Goal: Book appointment/travel/reservation

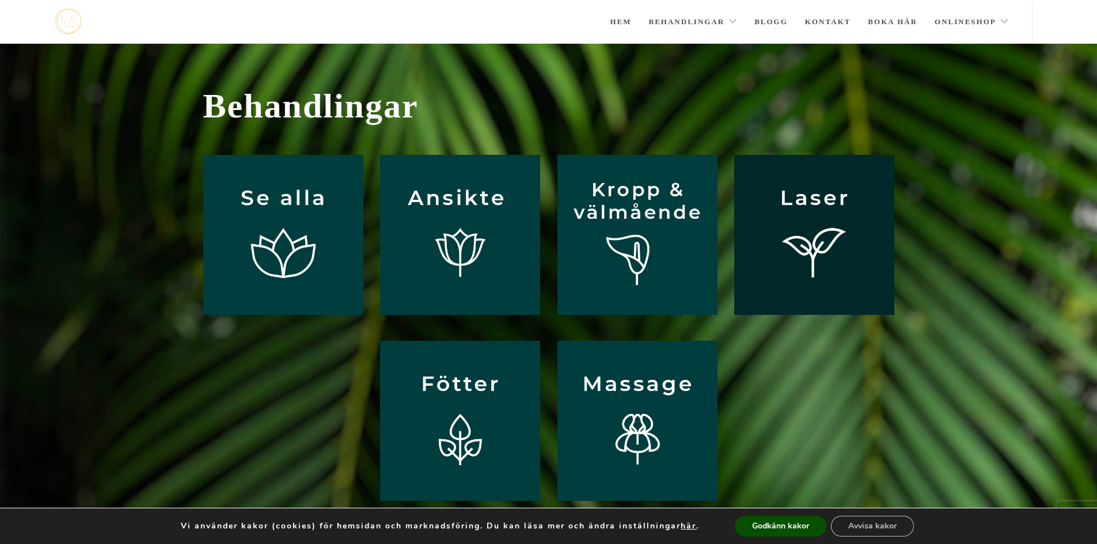
scroll to position [115, 0]
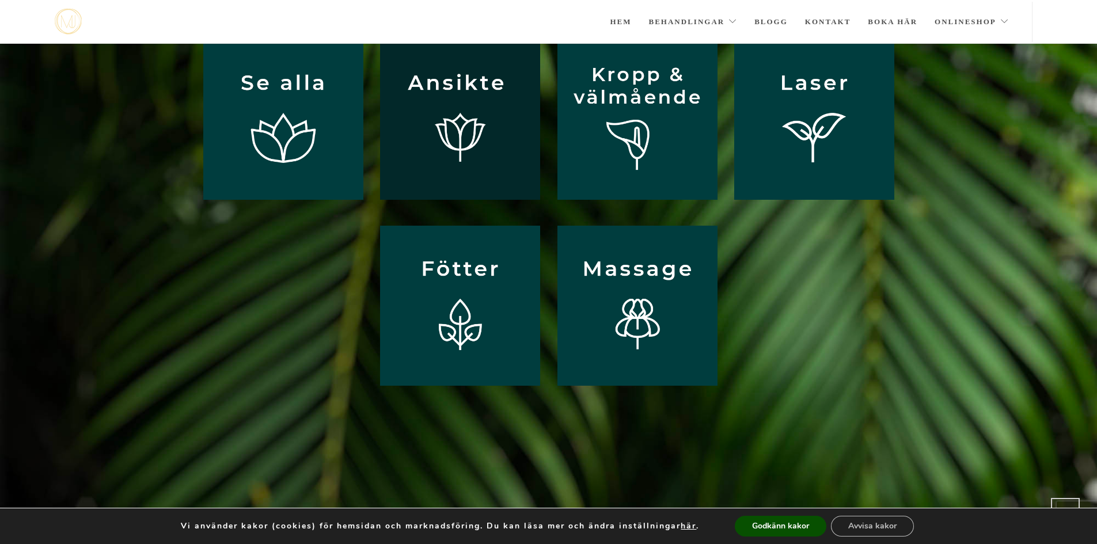
click at [490, 163] on img at bounding box center [460, 120] width 160 height 160
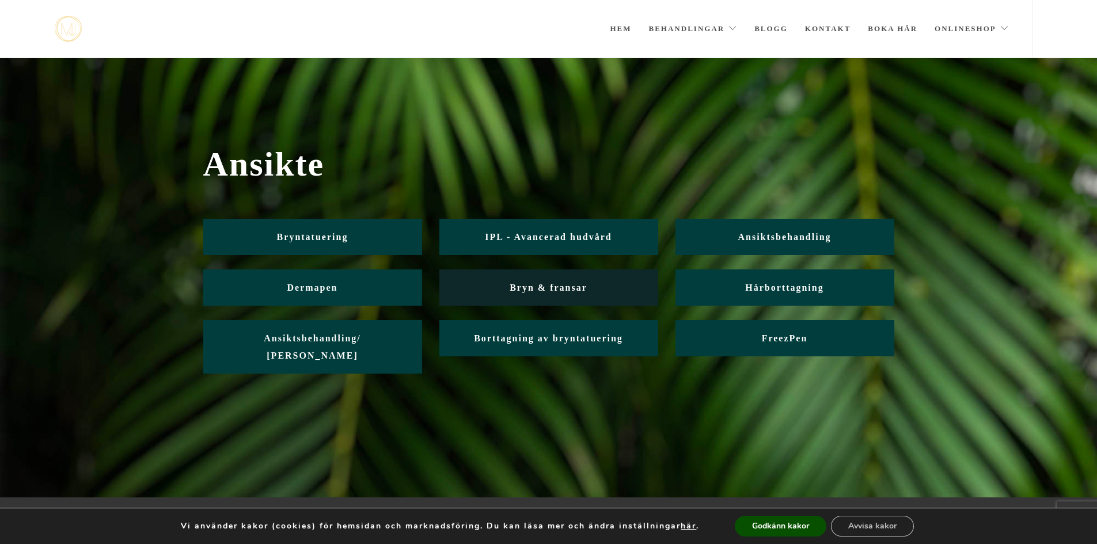
click at [568, 286] on span "Bryn & fransar" at bounding box center [548, 288] width 78 height 10
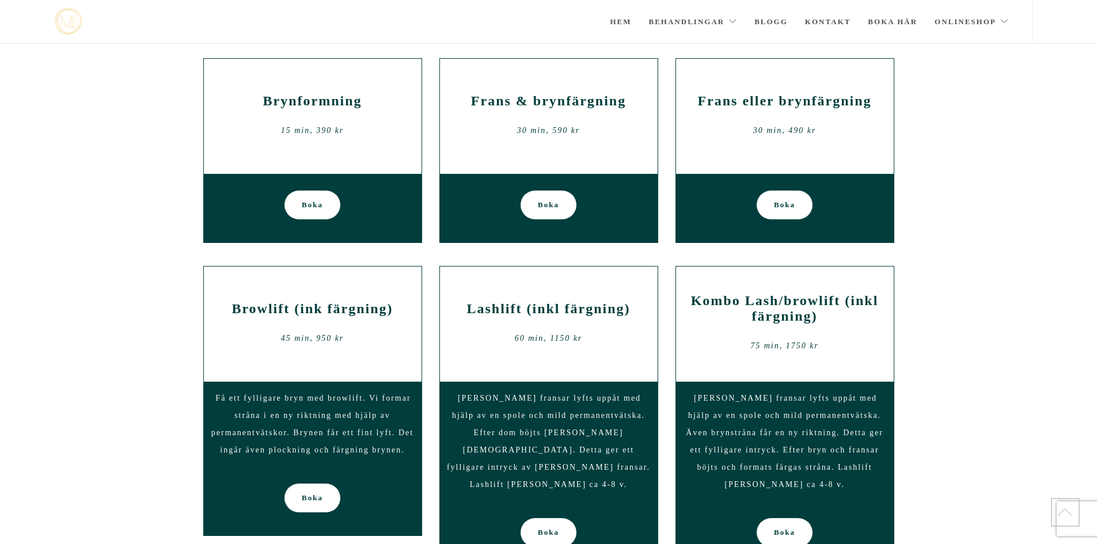
scroll to position [427, 0]
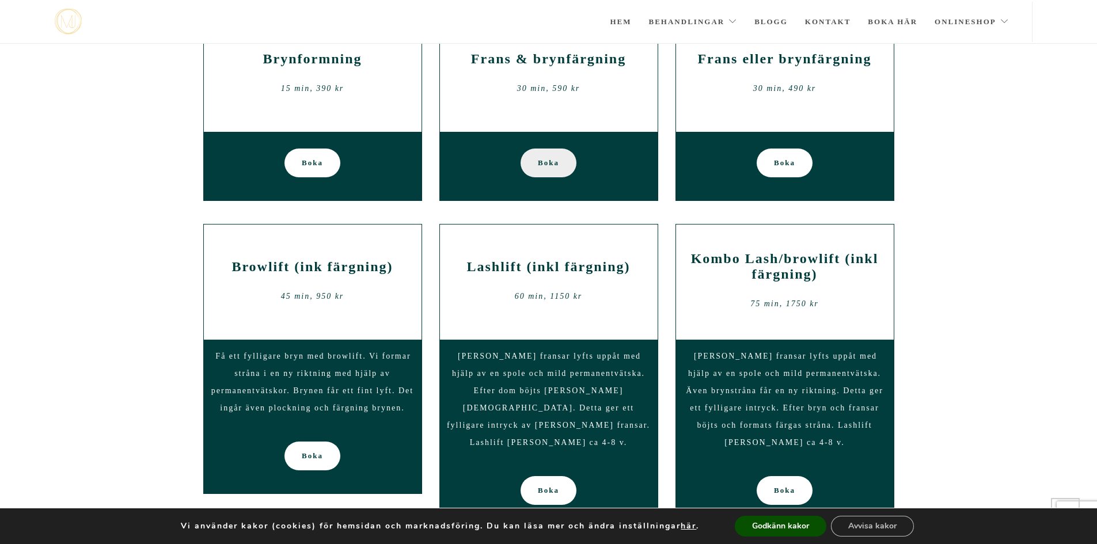
click at [557, 170] on span "Boka" at bounding box center [548, 163] width 21 height 29
